Goal: Task Accomplishment & Management: Manage account settings

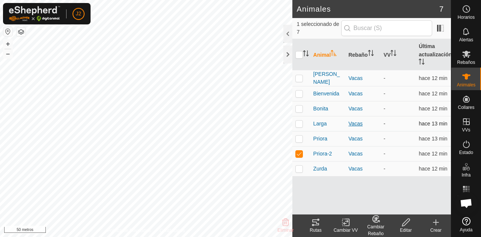
click at [363, 124] on font "Vacas" at bounding box center [356, 124] width 14 height 6
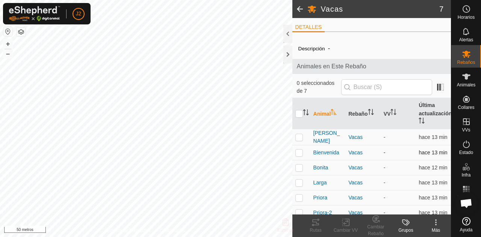
click at [404, 146] on td "-" at bounding box center [398, 153] width 35 height 15
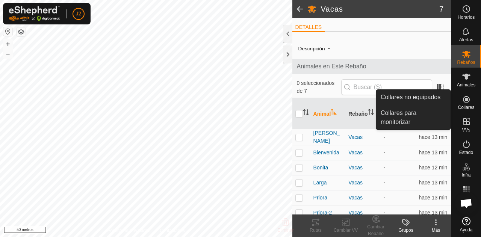
click at [469, 102] on icon at bounding box center [466, 99] width 9 height 9
click at [432, 100] on link "Collares no equipados" at bounding box center [414, 97] width 74 height 15
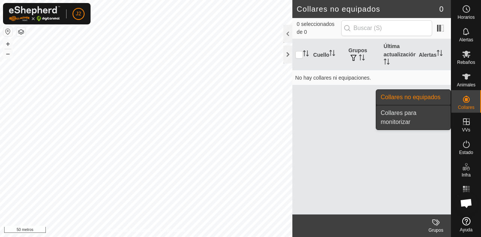
click at [419, 111] on link "Collares para monitorizar" at bounding box center [414, 118] width 74 height 24
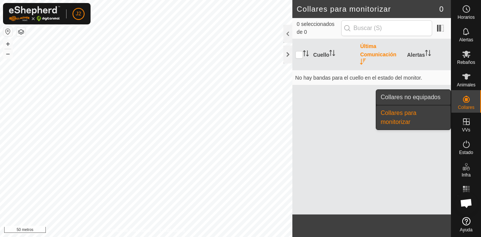
click at [415, 97] on link "Collares no equipados" at bounding box center [414, 97] width 74 height 15
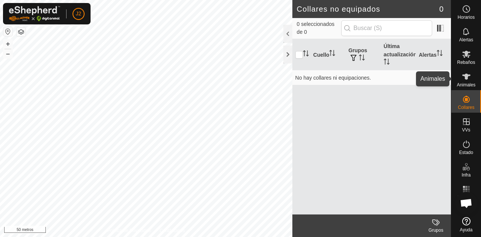
click at [462, 80] on icon at bounding box center [466, 76] width 9 height 9
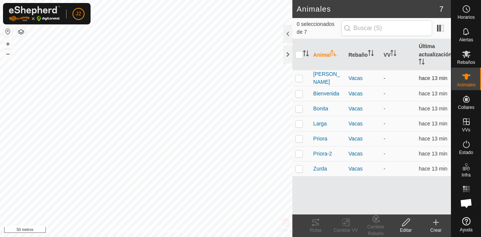
click at [416, 80] on td "hace 13 min" at bounding box center [433, 78] width 35 height 16
click at [323, 79] on font "[PERSON_NAME]" at bounding box center [327, 78] width 27 height 14
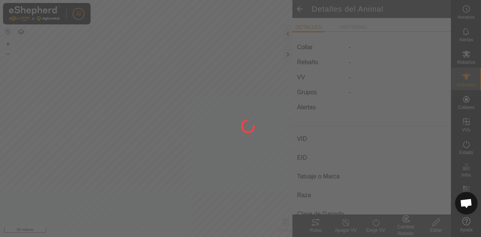
type input "[PERSON_NAME]"
type input "-"
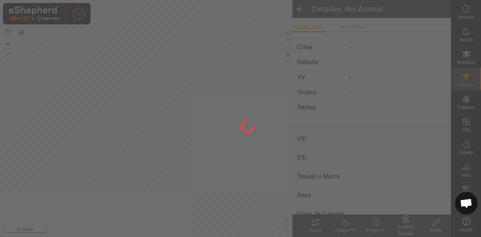
type input "0 kg"
type input "-"
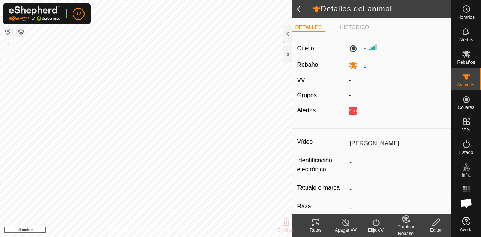
click at [351, 66] on icon at bounding box center [353, 65] width 8 height 7
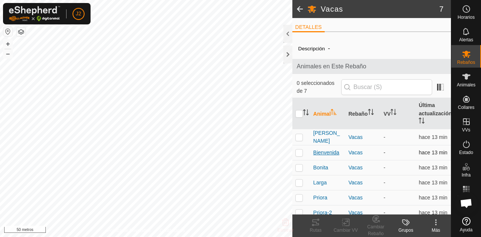
click at [315, 153] on font "Bienvenida" at bounding box center [327, 153] width 26 height 6
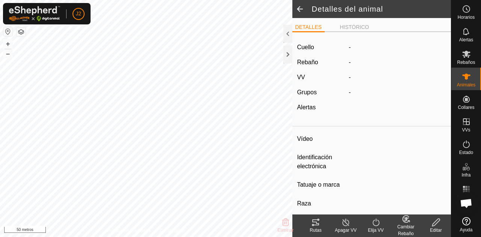
type input "Bienvenida"
type input "-"
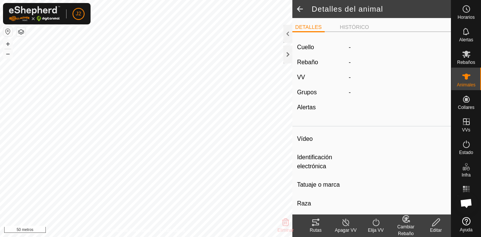
type input "0 kg"
type input "-"
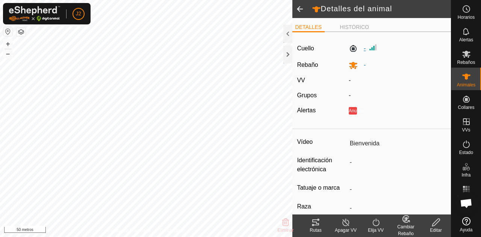
click at [354, 50] on label "-" at bounding box center [357, 48] width 17 height 9
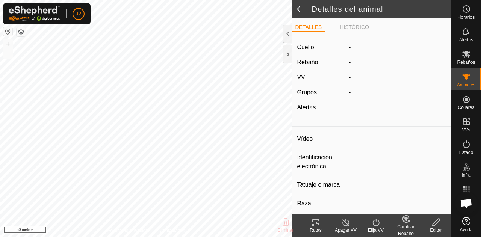
type input "Bienvenida"
type input "-"
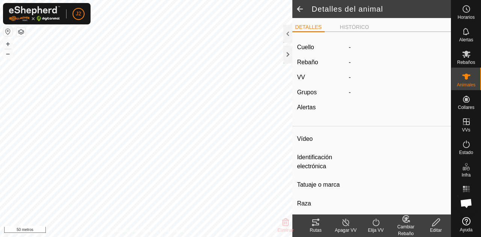
type input "0 kg"
type input "-"
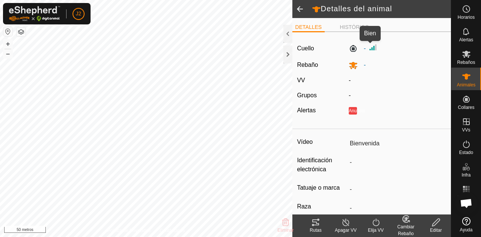
click at [371, 47] on img at bounding box center [373, 47] width 9 height 9
click at [369, 49] on img at bounding box center [373, 47] width 9 height 9
click at [351, 64] on icon at bounding box center [353, 65] width 8 height 7
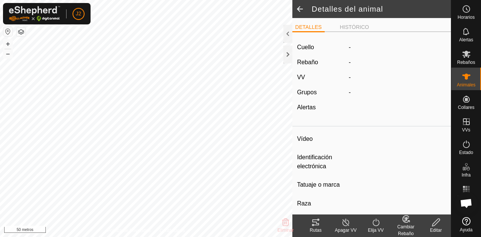
type input "Bienvenida"
type input "-"
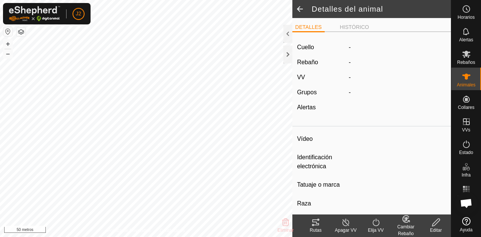
type input "0 kg"
type input "-"
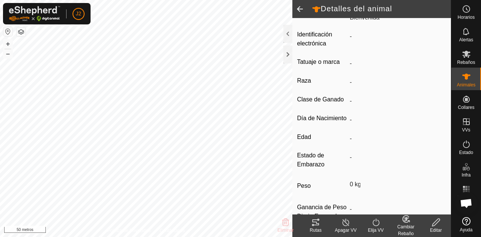
scroll to position [126, 0]
